Goal: Navigation & Orientation: Understand site structure

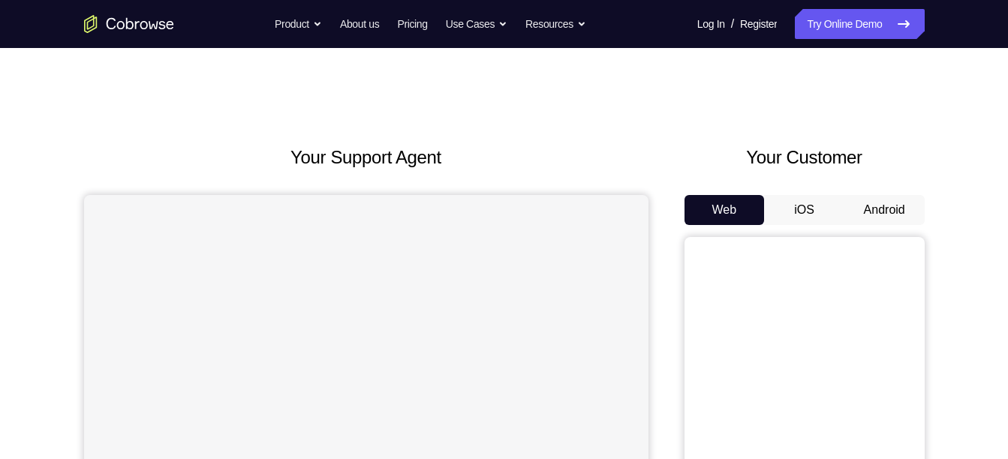
click at [863, 202] on button "Android" at bounding box center [884, 210] width 80 height 30
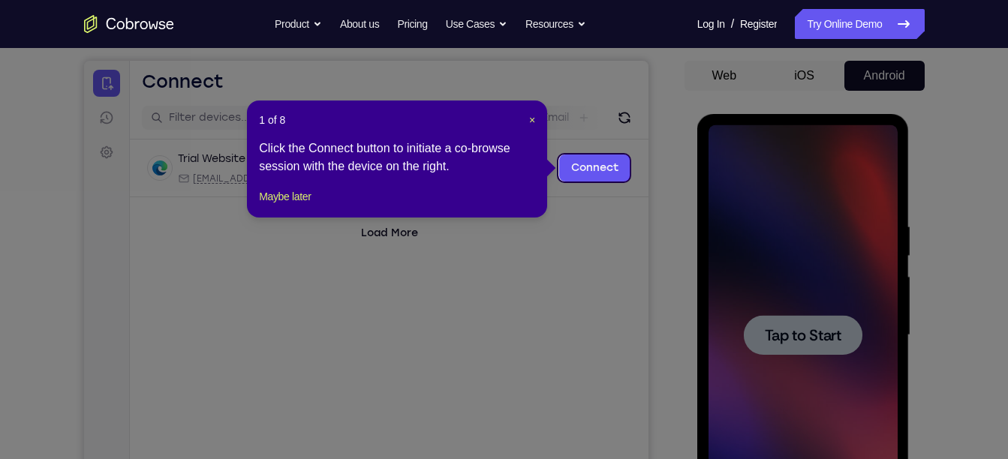
click at [525, 114] on header "1 of 8 ×" at bounding box center [397, 120] width 276 height 15
click at [535, 121] on span "×" at bounding box center [532, 120] width 6 height 12
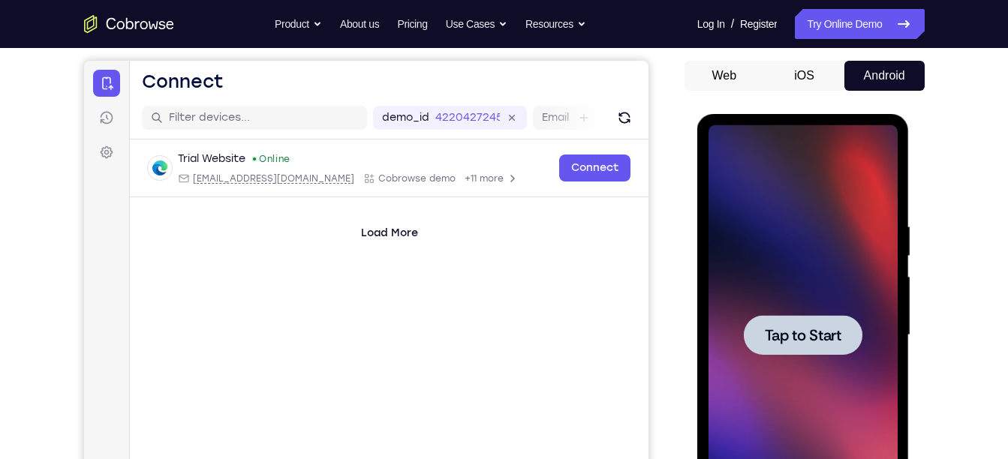
click at [730, 247] on div at bounding box center [803, 335] width 189 height 420
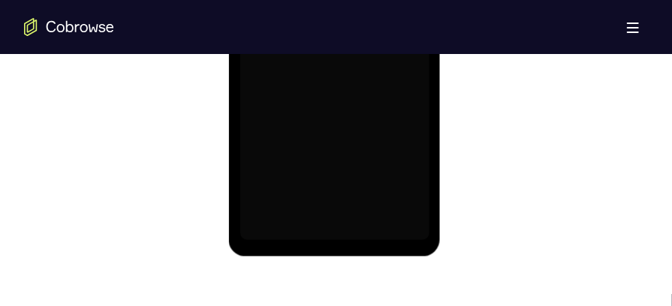
scroll to position [1049, 0]
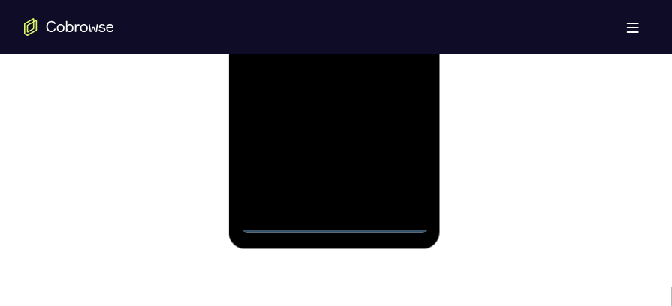
click at [342, 218] on div at bounding box center [333, 23] width 189 height 420
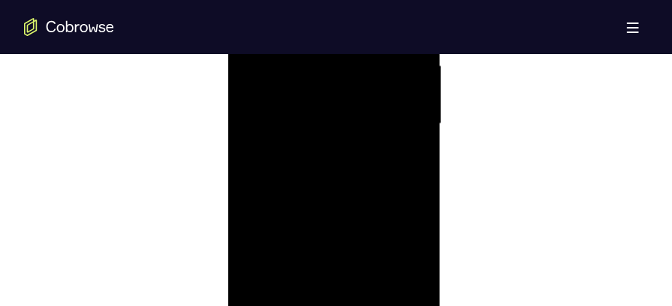
scroll to position [923, 0]
click at [399, 283] on div at bounding box center [333, 149] width 189 height 420
click at [262, 91] on div at bounding box center [333, 245] width 189 height 420
click at [400, 232] on div at bounding box center [333, 245] width 189 height 420
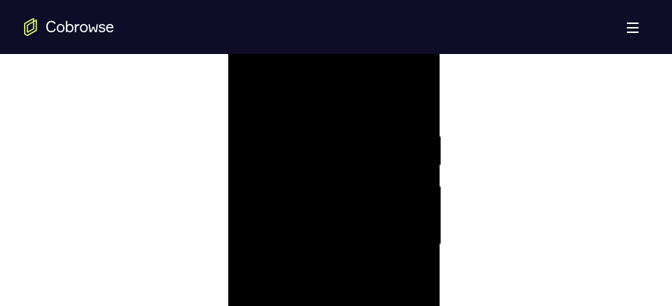
click at [317, 272] on div at bounding box center [333, 245] width 189 height 420
click at [315, 232] on div at bounding box center [333, 245] width 189 height 420
click at [298, 209] on div at bounding box center [333, 245] width 189 height 420
click at [293, 243] on div at bounding box center [333, 245] width 189 height 420
click at [319, 290] on div at bounding box center [333, 245] width 189 height 420
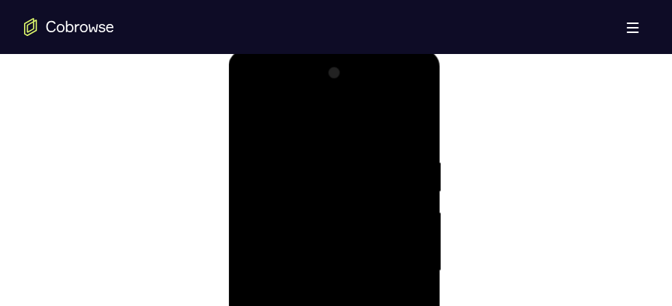
scroll to position [793, 0]
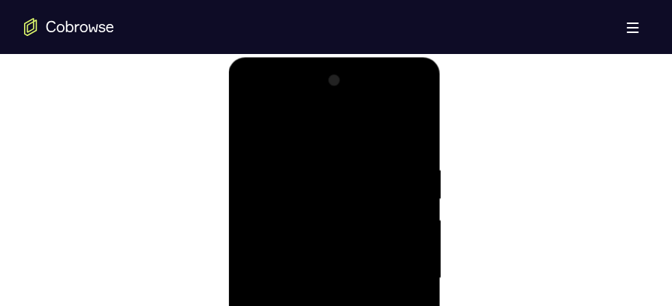
drag, startPoint x: 291, startPoint y: 130, endPoint x: 384, endPoint y: 139, distance: 93.5
click at [384, 139] on div at bounding box center [333, 278] width 189 height 420
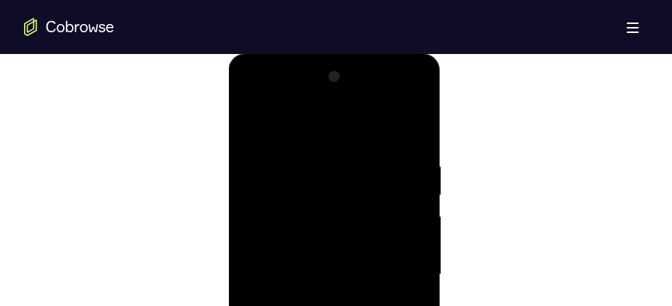
scroll to position [796, 0]
click at [333, 97] on div at bounding box center [333, 275] width 189 height 420
click at [253, 175] on div at bounding box center [333, 275] width 189 height 420
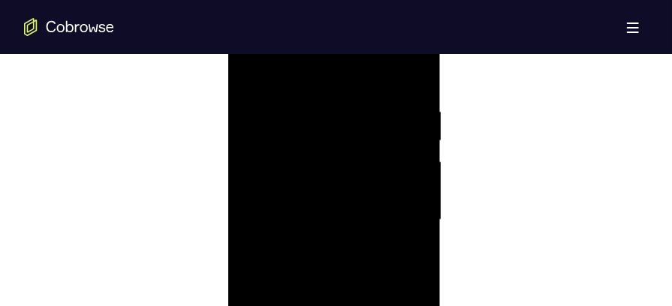
scroll to position [857, 0]
click at [311, 239] on div at bounding box center [333, 215] width 189 height 420
click at [317, 245] on div at bounding box center [333, 215] width 189 height 420
click at [308, 149] on div at bounding box center [333, 215] width 189 height 420
click at [303, 208] on div at bounding box center [333, 215] width 189 height 420
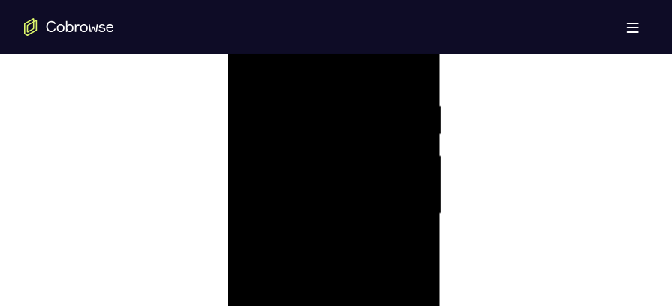
click at [316, 257] on div at bounding box center [333, 215] width 189 height 420
click at [417, 140] on div at bounding box center [333, 266] width 189 height 420
click at [303, 148] on div at bounding box center [333, 266] width 189 height 420
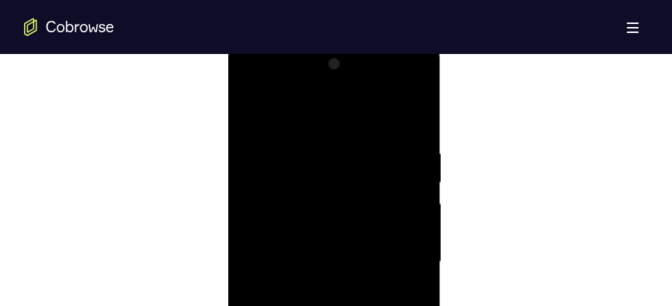
click at [409, 120] on div at bounding box center [333, 262] width 189 height 420
click at [414, 110] on div at bounding box center [333, 262] width 189 height 420
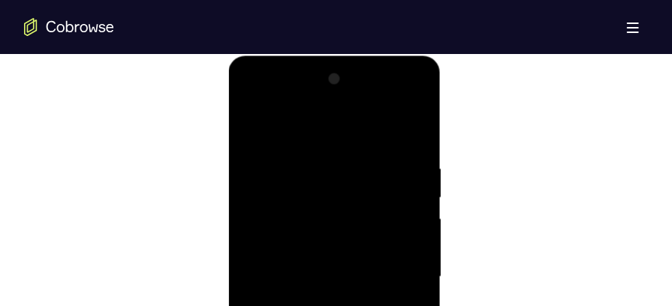
click at [250, 121] on div at bounding box center [333, 277] width 189 height 420
click at [312, 167] on div at bounding box center [333, 277] width 189 height 420
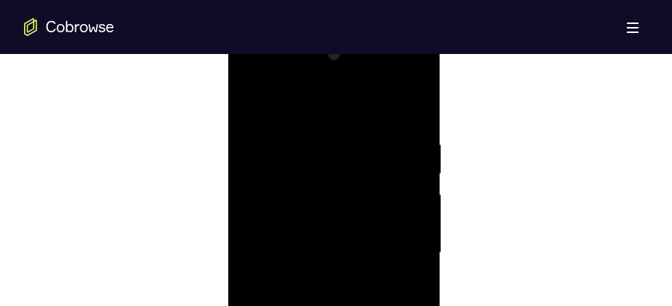
scroll to position [805, 0]
click at [256, 119] on div at bounding box center [333, 266] width 189 height 420
click at [390, 209] on div at bounding box center [333, 213] width 189 height 420
click at [284, 153] on div at bounding box center [333, 213] width 189 height 420
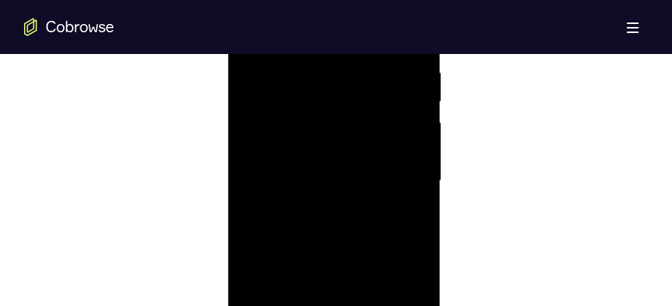
scroll to position [792, 0]
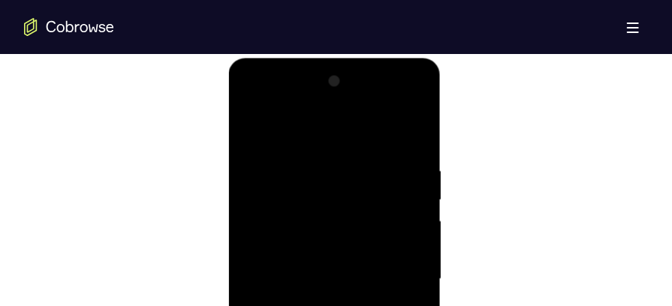
click at [256, 125] on div at bounding box center [333, 279] width 189 height 420
click at [252, 126] on div at bounding box center [333, 279] width 189 height 420
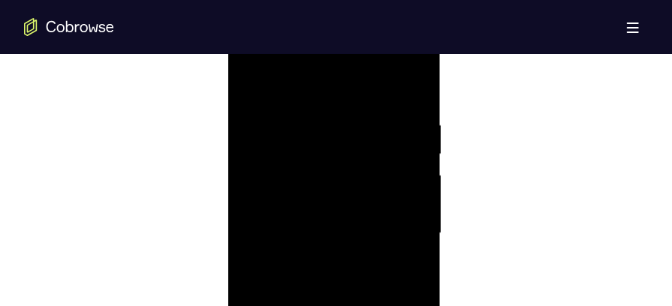
scroll to position [838, 0]
click at [265, 125] on div at bounding box center [333, 234] width 189 height 420
click at [414, 84] on div at bounding box center [333, 234] width 189 height 420
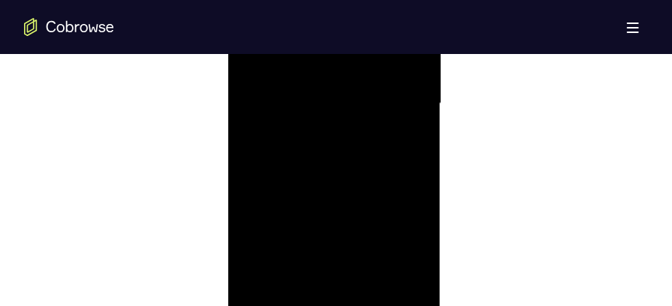
click at [369, 278] on div at bounding box center [333, 105] width 189 height 420
click at [342, 189] on div at bounding box center [333, 105] width 189 height 420
click at [335, 196] on div at bounding box center [333, 157] width 189 height 420
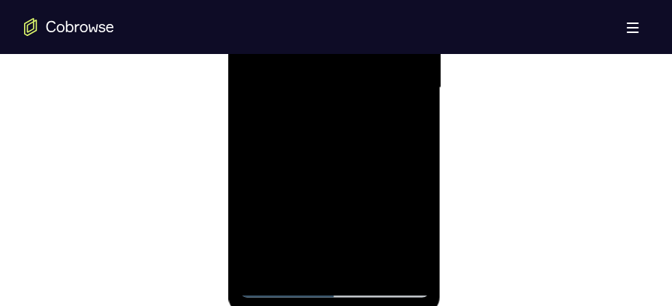
click at [322, 200] on div at bounding box center [333, 89] width 189 height 420
click at [355, 200] on div at bounding box center [333, 89] width 189 height 420
click at [404, 128] on div at bounding box center [333, 89] width 189 height 420
click at [341, 92] on div at bounding box center [333, 172] width 189 height 420
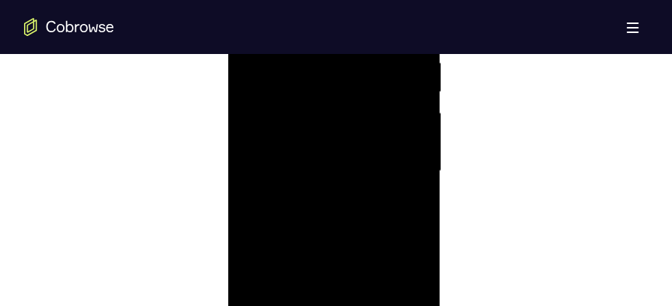
click at [363, 225] on div at bounding box center [333, 172] width 189 height 420
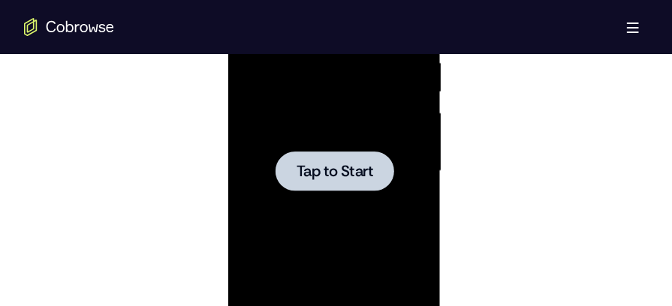
click at [363, 225] on div at bounding box center [333, 172] width 189 height 420
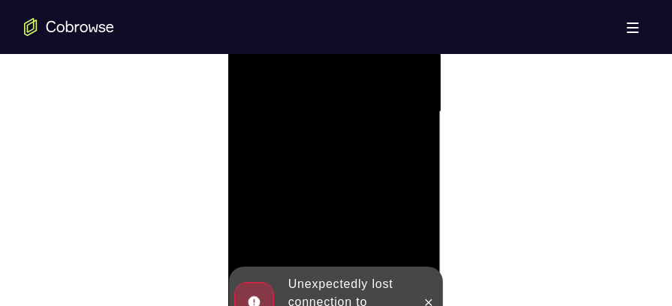
scroll to position [968, 0]
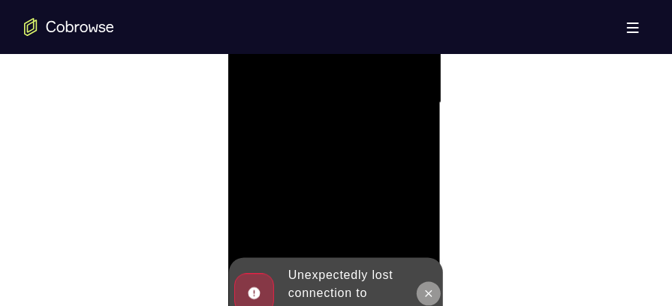
click at [428, 286] on button at bounding box center [428, 295] width 24 height 24
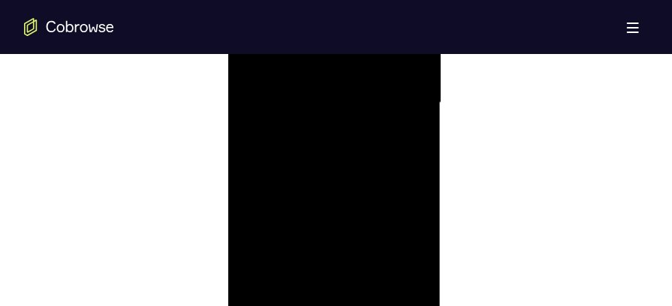
click at [327, 294] on div at bounding box center [333, 104] width 189 height 420
click at [335, 298] on div at bounding box center [333, 104] width 189 height 420
click at [337, 286] on div at bounding box center [333, 88] width 189 height 420
click at [405, 220] on div at bounding box center [333, 88] width 189 height 420
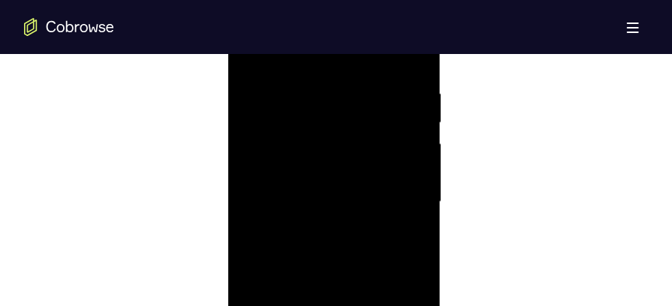
scroll to position [850, 0]
click at [309, 86] on div at bounding box center [333, 222] width 189 height 420
click at [264, 79] on div at bounding box center [333, 222] width 189 height 420
click at [393, 219] on div at bounding box center [333, 222] width 189 height 420
click at [316, 251] on div at bounding box center [333, 222] width 189 height 420
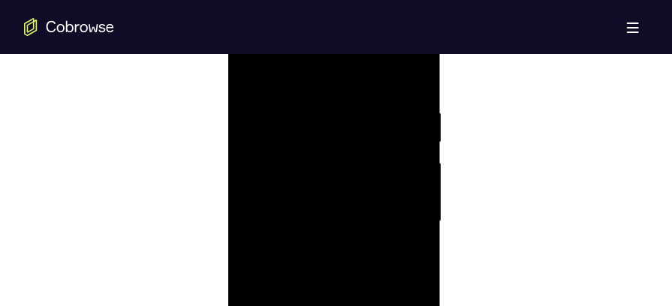
click at [314, 208] on div at bounding box center [333, 222] width 189 height 420
click at [301, 199] on div at bounding box center [333, 222] width 189 height 420
click at [297, 215] on div at bounding box center [333, 222] width 189 height 420
click at [293, 270] on div at bounding box center [333, 222] width 189 height 420
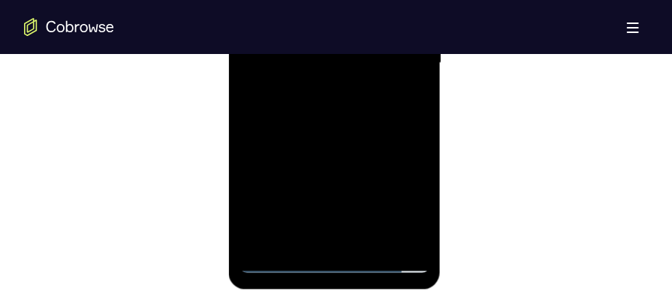
scroll to position [1012, 0]
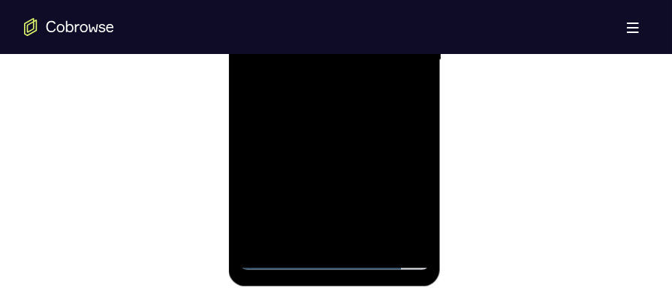
click at [339, 133] on div at bounding box center [333, 61] width 189 height 420
click at [368, 237] on div at bounding box center [333, 61] width 189 height 420
click at [350, 141] on div at bounding box center [333, 61] width 189 height 420
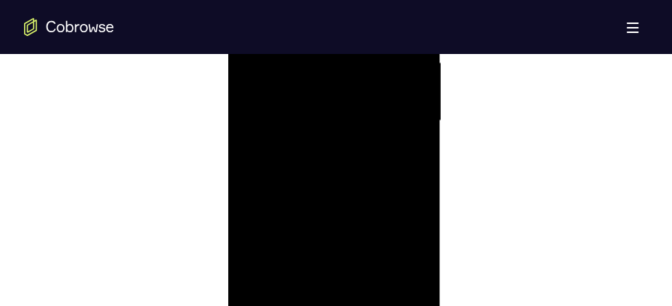
scroll to position [914, 0]
click at [345, 137] on div at bounding box center [333, 158] width 189 height 420
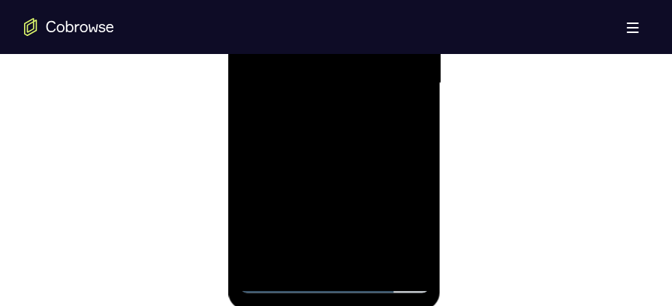
scroll to position [988, 0]
click at [408, 123] on div at bounding box center [333, 85] width 189 height 420
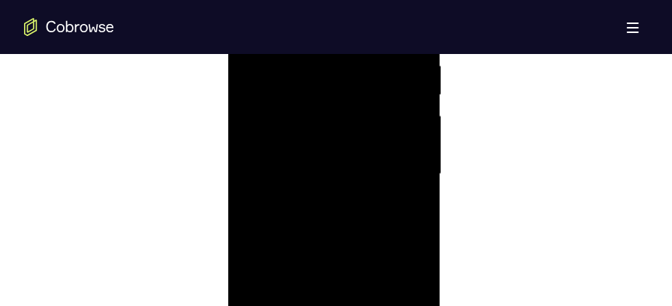
scroll to position [881, 0]
click at [399, 226] on div at bounding box center [333, 191] width 189 height 420
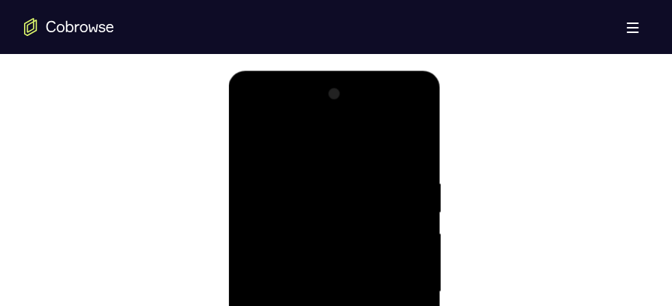
drag, startPoint x: 365, startPoint y: 263, endPoint x: 352, endPoint y: 217, distance: 47.5
click at [352, 217] on div at bounding box center [333, 292] width 189 height 420
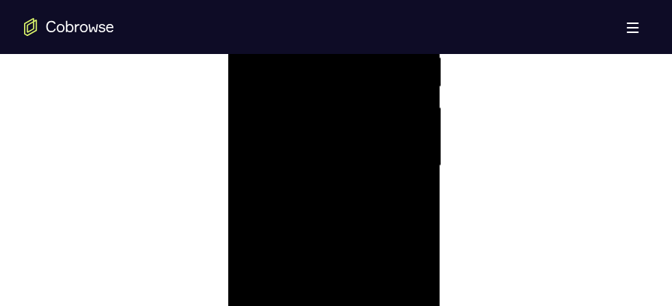
scroll to position [905, 0]
drag, startPoint x: 344, startPoint y: 140, endPoint x: 345, endPoint y: 107, distance: 33.8
click at [345, 107] on div at bounding box center [333, 167] width 189 height 420
click at [342, 66] on div at bounding box center [333, 121] width 189 height 420
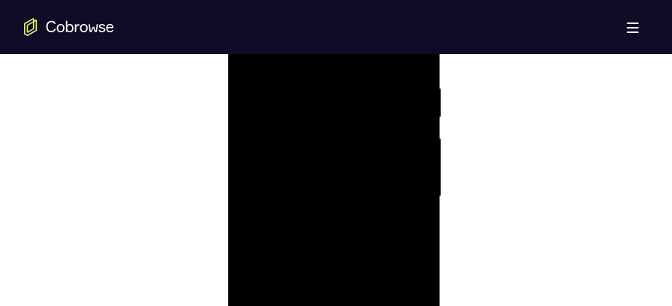
scroll to position [864, 0]
drag, startPoint x: 329, startPoint y: 176, endPoint x: 329, endPoint y: 159, distance: 17.3
click at [329, 159] on div at bounding box center [333, 208] width 189 height 420
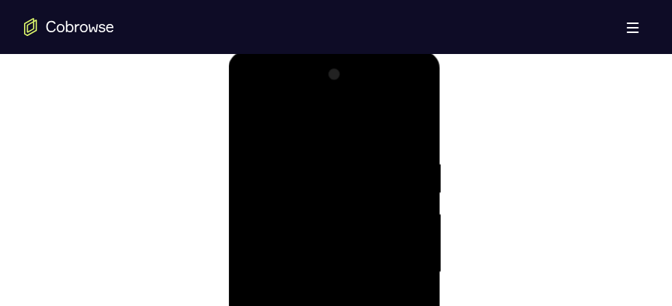
scroll to position [749, 0]
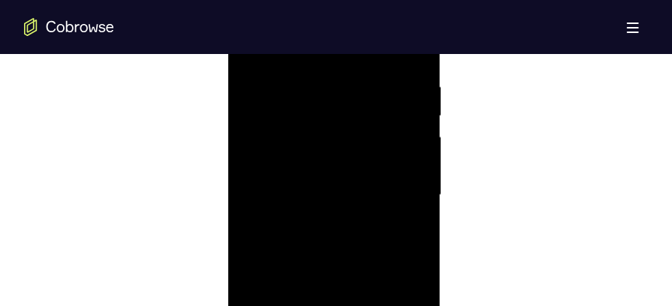
scroll to position [879, 0]
click at [336, 225] on div at bounding box center [333, 193] width 189 height 420
drag, startPoint x: 386, startPoint y: 198, endPoint x: 386, endPoint y: 169, distance: 29.3
click at [386, 169] on div at bounding box center [333, 132] width 189 height 420
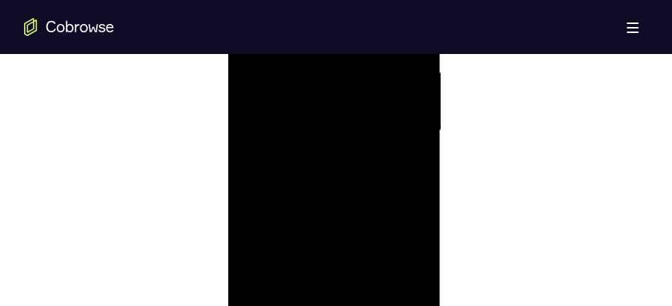
drag, startPoint x: 386, startPoint y: 169, endPoint x: 380, endPoint y: 228, distance: 59.6
click at [380, 228] on div at bounding box center [333, 132] width 189 height 420
drag, startPoint x: 383, startPoint y: 177, endPoint x: 374, endPoint y: 251, distance: 74.9
click at [374, 251] on div at bounding box center [333, 132] width 189 height 420
drag, startPoint x: 392, startPoint y: 171, endPoint x: 383, endPoint y: 267, distance: 96.5
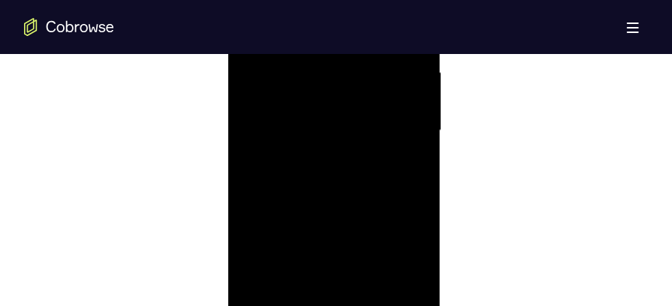
click at [383, 267] on div at bounding box center [333, 132] width 189 height 420
drag, startPoint x: 391, startPoint y: 147, endPoint x: 384, endPoint y: 234, distance: 87.3
click at [384, 234] on div at bounding box center [333, 132] width 189 height 420
drag, startPoint x: 392, startPoint y: 146, endPoint x: 386, endPoint y: 205, distance: 59.6
click at [386, 205] on div at bounding box center [333, 132] width 189 height 420
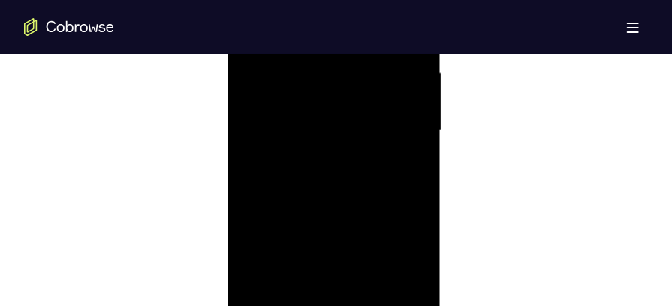
drag, startPoint x: 394, startPoint y: 160, endPoint x: 391, endPoint y: 223, distance: 63.1
click at [391, 223] on div at bounding box center [333, 132] width 189 height 420
click at [332, 239] on div at bounding box center [333, 132] width 189 height 420
click at [411, 179] on div at bounding box center [333, 179] width 189 height 420
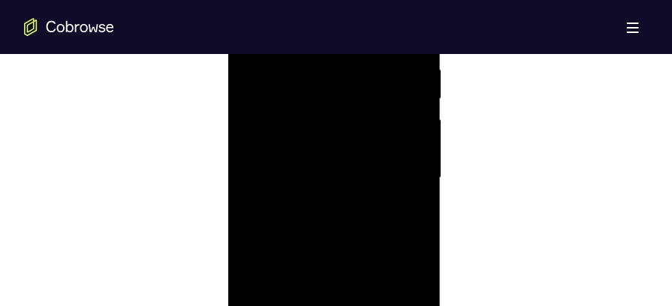
click at [419, 185] on div at bounding box center [333, 179] width 189 height 420
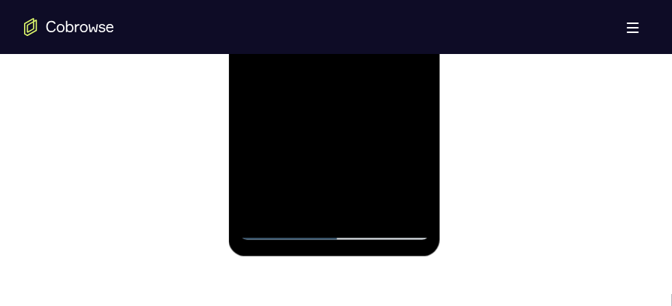
scroll to position [1046, 0]
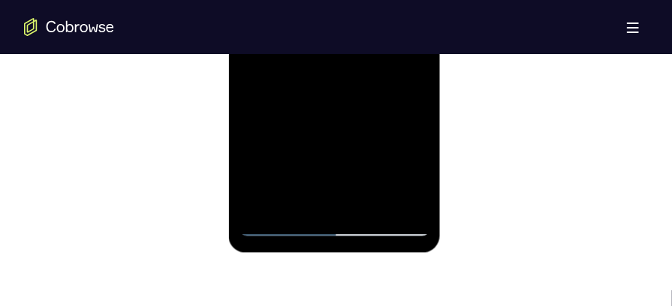
click at [278, 227] on div at bounding box center [333, 27] width 189 height 420
click at [284, 224] on div at bounding box center [333, 27] width 189 height 420
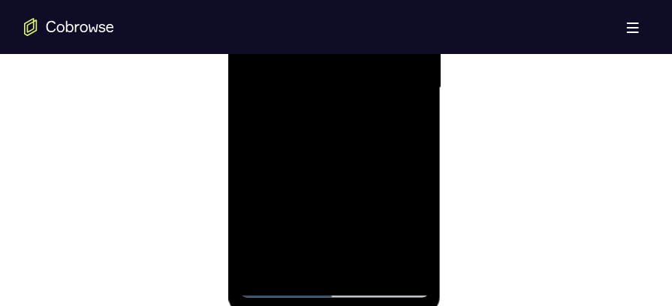
scroll to position [944, 0]
click at [327, 170] on div at bounding box center [333, 128] width 189 height 420
drag, startPoint x: 390, startPoint y: 164, endPoint x: 381, endPoint y: 240, distance: 76.3
click at [381, 240] on div at bounding box center [333, 128] width 189 height 420
drag, startPoint x: 392, startPoint y: 143, endPoint x: 380, endPoint y: 220, distance: 78.2
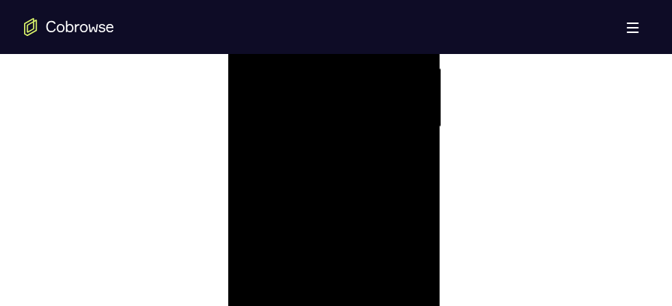
click at [380, 220] on div at bounding box center [333, 128] width 189 height 420
drag, startPoint x: 390, startPoint y: 118, endPoint x: 377, endPoint y: 221, distance: 104.4
click at [377, 221] on div at bounding box center [333, 128] width 189 height 420
drag, startPoint x: 387, startPoint y: 162, endPoint x: 377, endPoint y: 250, distance: 88.4
click at [377, 250] on div at bounding box center [333, 128] width 189 height 420
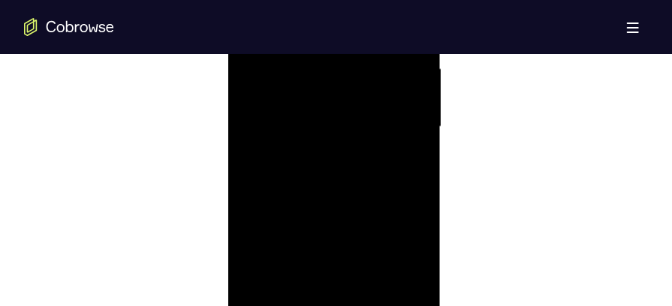
drag, startPoint x: 392, startPoint y: 144, endPoint x: 386, endPoint y: 189, distance: 45.4
click at [386, 189] on div at bounding box center [333, 128] width 189 height 420
drag, startPoint x: 396, startPoint y: 140, endPoint x: 387, endPoint y: 206, distance: 66.7
click at [387, 206] on div at bounding box center [333, 128] width 189 height 420
drag, startPoint x: 386, startPoint y: 155, endPoint x: 372, endPoint y: 221, distance: 67.4
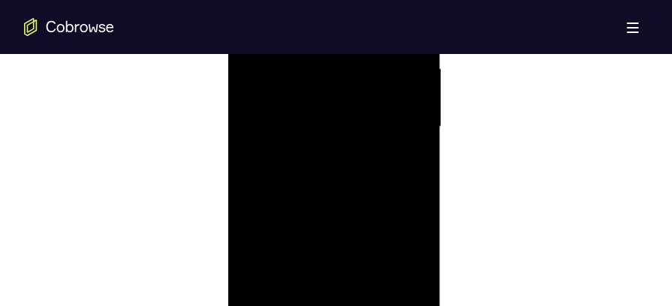
click at [372, 221] on div at bounding box center [333, 128] width 189 height 420
drag, startPoint x: 392, startPoint y: 128, endPoint x: 389, endPoint y: 177, distance: 48.9
click at [389, 177] on div at bounding box center [333, 128] width 189 height 420
drag, startPoint x: 398, startPoint y: 126, endPoint x: 392, endPoint y: 188, distance: 61.8
click at [392, 188] on div at bounding box center [333, 128] width 189 height 420
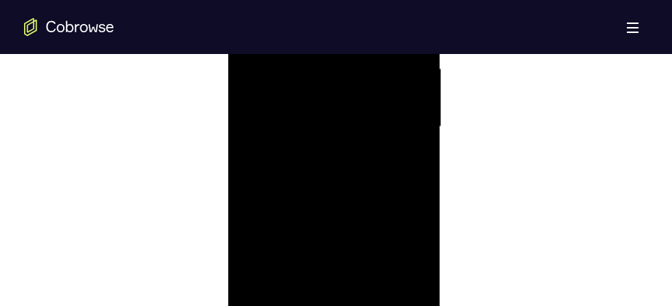
drag, startPoint x: 395, startPoint y: 98, endPoint x: 388, endPoint y: 188, distance: 91.1
click at [388, 188] on div at bounding box center [333, 128] width 189 height 420
drag, startPoint x: 387, startPoint y: 106, endPoint x: 383, endPoint y: 160, distance: 54.2
click at [383, 160] on div at bounding box center [333, 128] width 189 height 420
drag, startPoint x: 383, startPoint y: 160, endPoint x: 375, endPoint y: 218, distance: 58.3
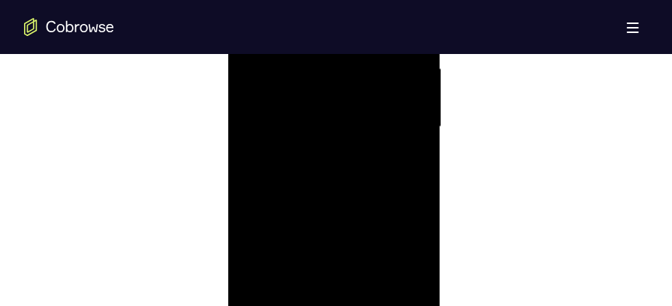
click at [375, 218] on div at bounding box center [333, 128] width 189 height 420
drag, startPoint x: 380, startPoint y: 152, endPoint x: 372, endPoint y: 227, distance: 74.7
click at [372, 227] on div at bounding box center [333, 128] width 189 height 420
drag, startPoint x: 388, startPoint y: 151, endPoint x: 384, endPoint y: 248, distance: 97.7
click at [384, 248] on div at bounding box center [333, 128] width 189 height 420
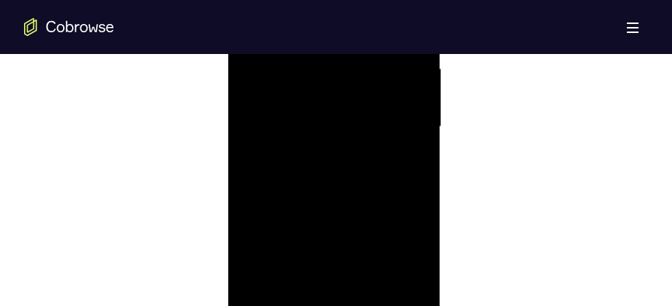
drag, startPoint x: 391, startPoint y: 142, endPoint x: 387, endPoint y: 176, distance: 34.0
click at [387, 176] on div at bounding box center [333, 128] width 189 height 420
drag, startPoint x: 384, startPoint y: 137, endPoint x: 380, endPoint y: 171, distance: 34.0
click at [380, 171] on div at bounding box center [333, 128] width 189 height 420
drag, startPoint x: 387, startPoint y: 142, endPoint x: 381, endPoint y: 209, distance: 67.8
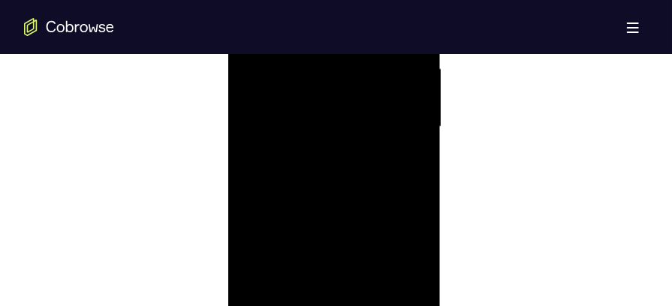
click at [381, 209] on div at bounding box center [333, 128] width 189 height 420
click at [340, 187] on div at bounding box center [333, 128] width 189 height 420
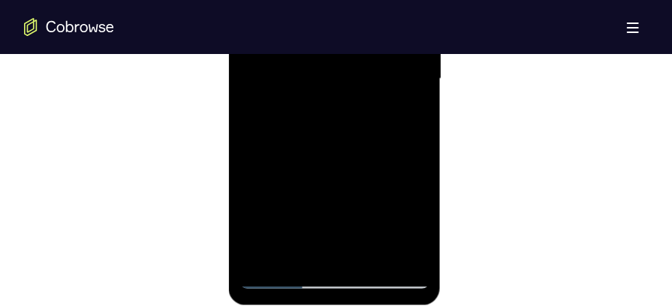
click at [284, 275] on div at bounding box center [333, 80] width 189 height 420
drag, startPoint x: 385, startPoint y: 165, endPoint x: 370, endPoint y: 237, distance: 73.6
click at [370, 237] on div at bounding box center [333, 80] width 189 height 420
drag, startPoint x: 393, startPoint y: 143, endPoint x: 387, endPoint y: 200, distance: 57.4
click at [387, 200] on div at bounding box center [333, 80] width 189 height 420
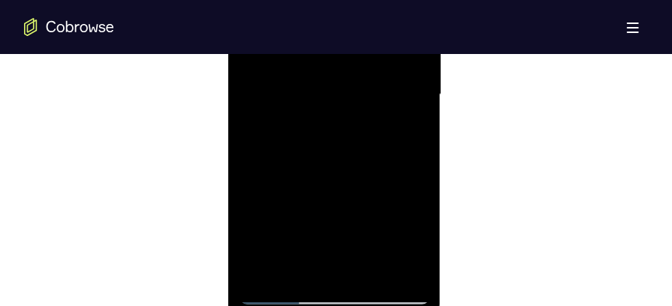
scroll to position [962, 0]
click at [392, 176] on div at bounding box center [333, 110] width 189 height 420
drag, startPoint x: 403, startPoint y: 135, endPoint x: 401, endPoint y: 160, distance: 24.9
click at [401, 160] on div at bounding box center [333, 110] width 189 height 420
drag, startPoint x: 393, startPoint y: 121, endPoint x: 387, endPoint y: 194, distance: 73.1
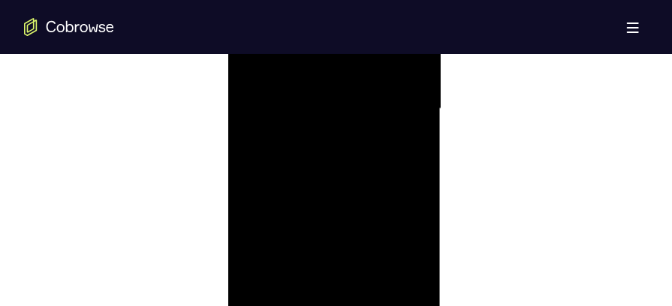
click at [387, 194] on div at bounding box center [333, 110] width 189 height 420
drag, startPoint x: 393, startPoint y: 117, endPoint x: 384, endPoint y: 199, distance: 82.3
click at [384, 199] on div at bounding box center [333, 110] width 189 height 420
drag, startPoint x: 384, startPoint y: 149, endPoint x: 377, endPoint y: 233, distance: 83.6
click at [377, 233] on div at bounding box center [333, 110] width 189 height 420
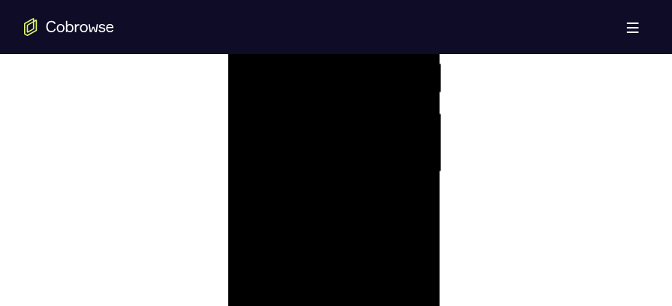
scroll to position [895, 0]
drag, startPoint x: 383, startPoint y: 235, endPoint x: 378, endPoint y: 132, distance: 102.9
click at [378, 132] on div at bounding box center [333, 178] width 189 height 420
click at [313, 253] on div at bounding box center [333, 178] width 189 height 420
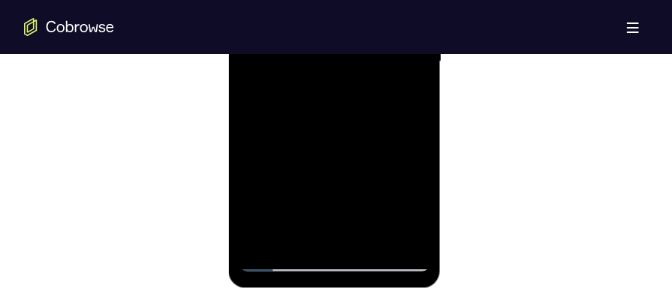
scroll to position [1015, 0]
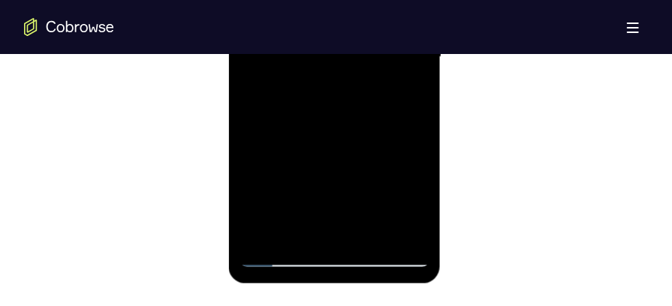
click at [288, 251] on div at bounding box center [333, 58] width 189 height 420
click at [282, 259] on div at bounding box center [333, 58] width 189 height 420
click at [321, 182] on div at bounding box center [333, 58] width 189 height 420
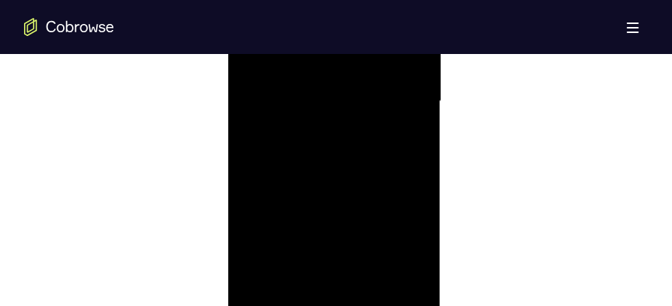
scroll to position [993, 0]
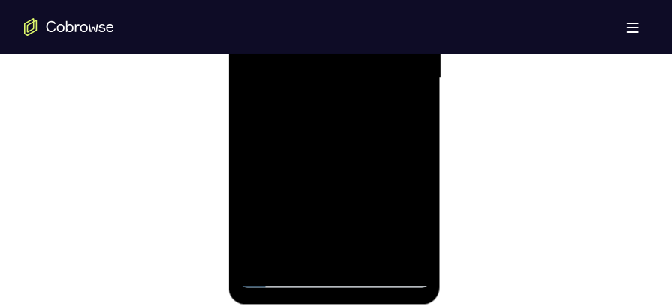
click at [281, 281] on div at bounding box center [333, 79] width 189 height 420
drag, startPoint x: 368, startPoint y: 161, endPoint x: 378, endPoint y: 45, distance: 116.1
click at [378, 45] on div at bounding box center [333, 79] width 189 height 420
drag, startPoint x: 372, startPoint y: 155, endPoint x: 372, endPoint y: 95, distance: 60.1
click at [372, 95] on div at bounding box center [333, 79] width 189 height 420
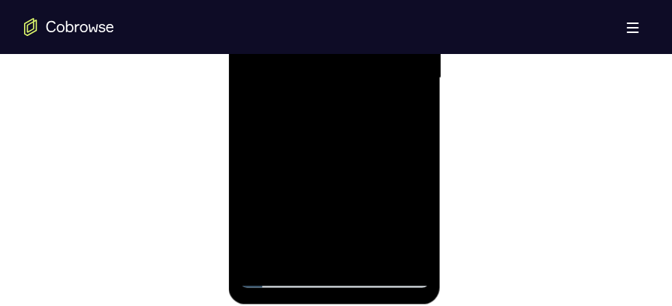
drag, startPoint x: 373, startPoint y: 155, endPoint x: 372, endPoint y: 98, distance: 57.8
click at [372, 98] on div at bounding box center [333, 79] width 189 height 420
click at [315, 191] on div at bounding box center [333, 79] width 189 height 420
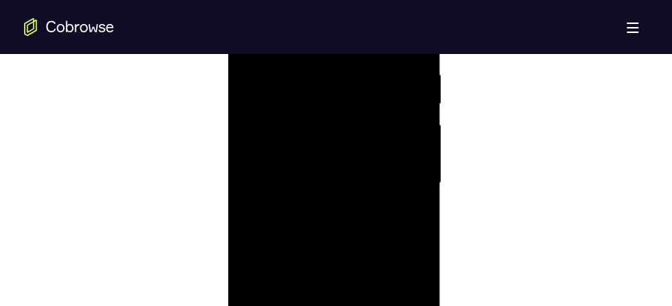
scroll to position [899, 0]
click at [315, 187] on div at bounding box center [333, 173] width 189 height 420
click at [306, 149] on div at bounding box center [333, 183] width 189 height 420
